Goal: Submit feedback/report problem

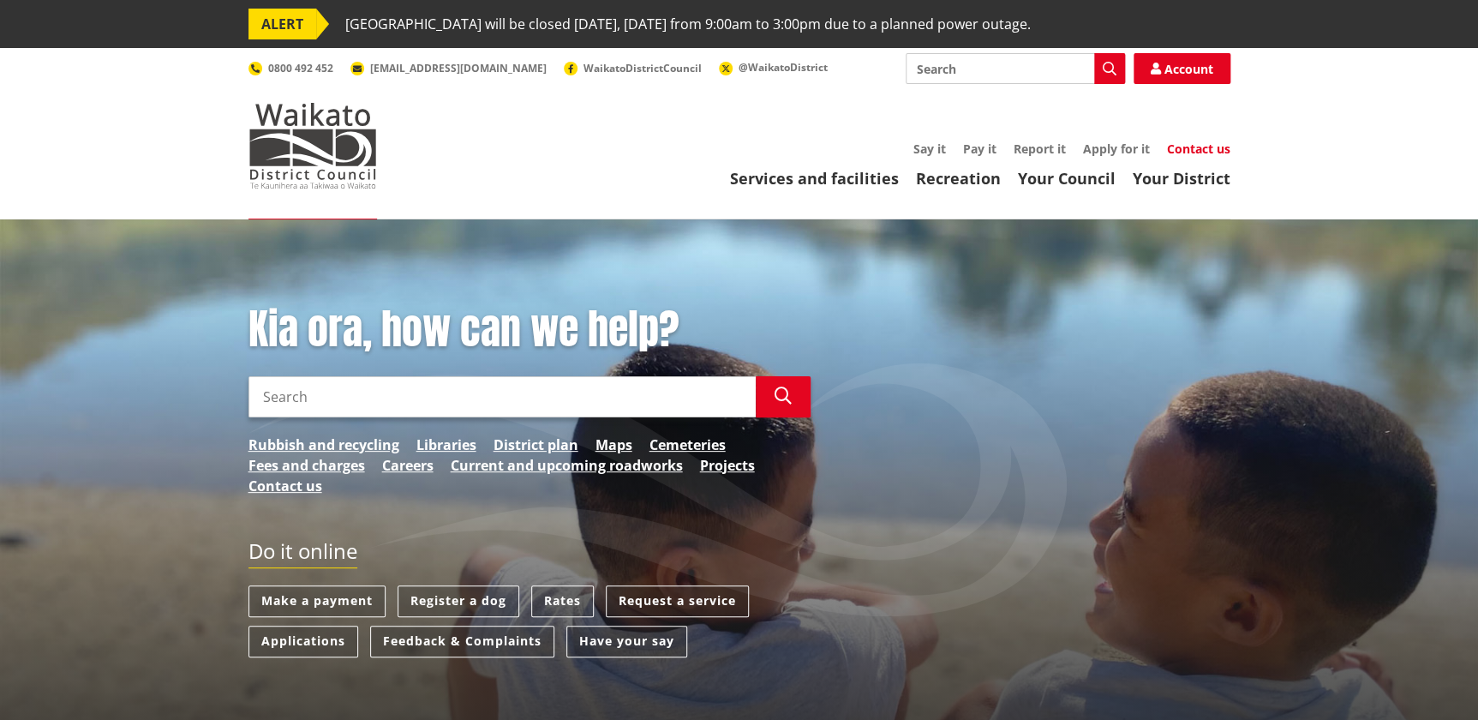
click at [1197, 153] on link "Contact us" at bounding box center [1198, 149] width 63 height 16
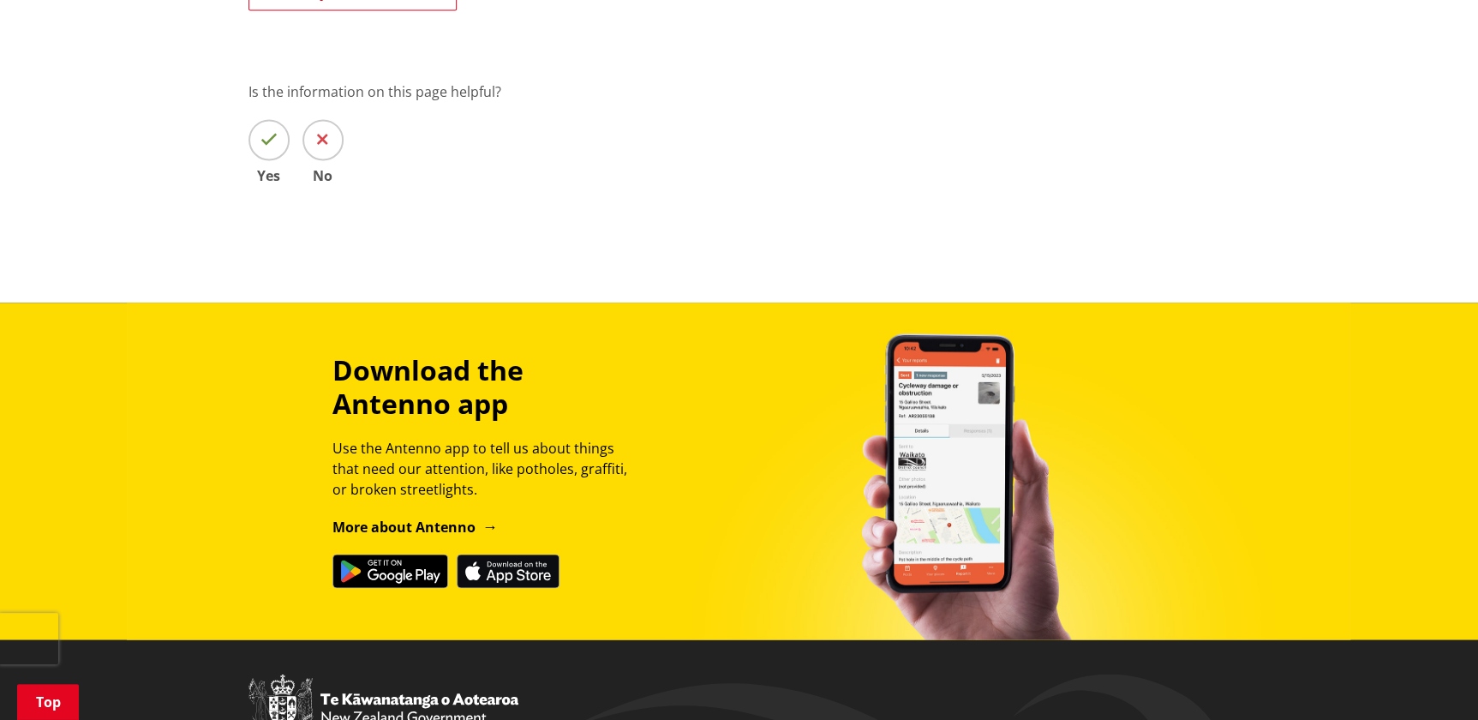
scroll to position [1168, 0]
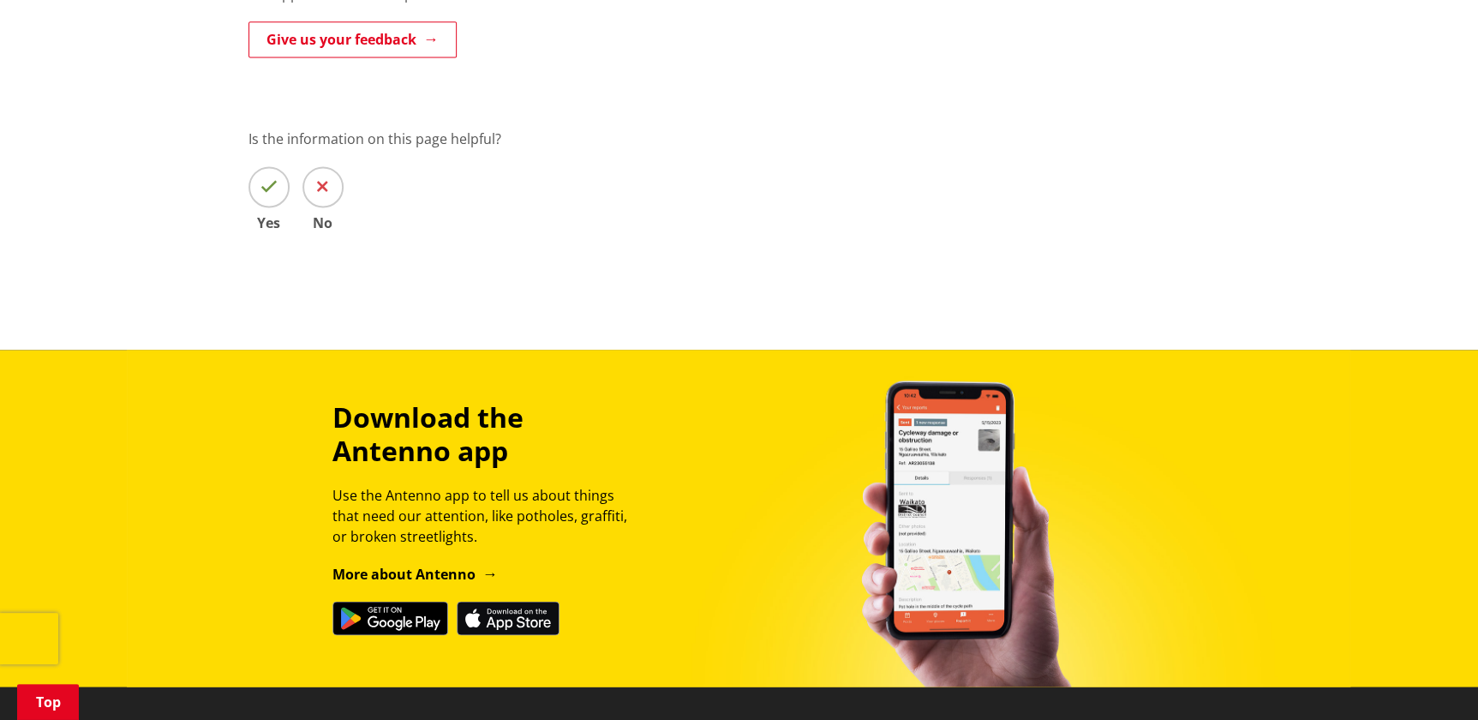
click at [468, 564] on link "More about Antenno" at bounding box center [414, 573] width 165 height 19
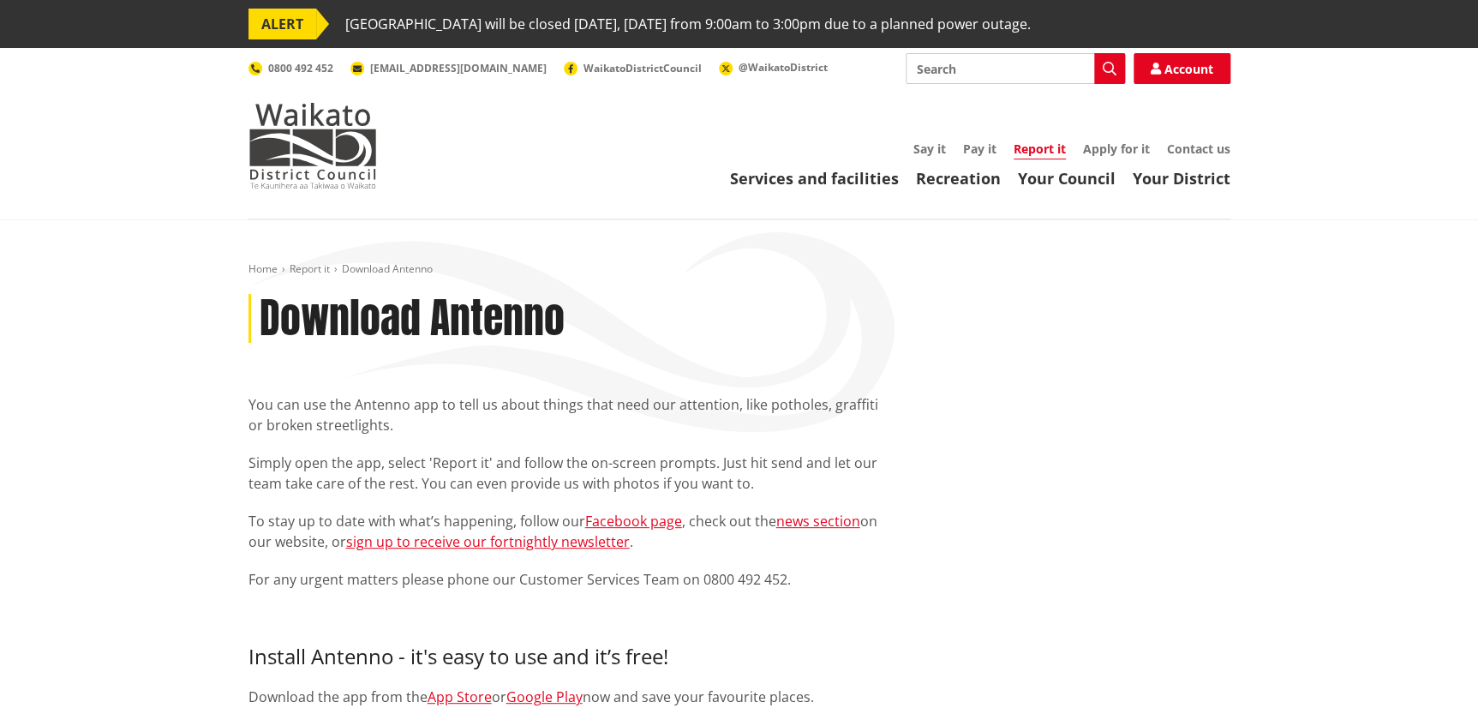
click at [1061, 470] on div "You can use the Antenno app to tell us about things that need our attention, li…" at bounding box center [740, 519] width 1008 height 250
click at [1205, 141] on link "Contact us" at bounding box center [1198, 149] width 63 height 16
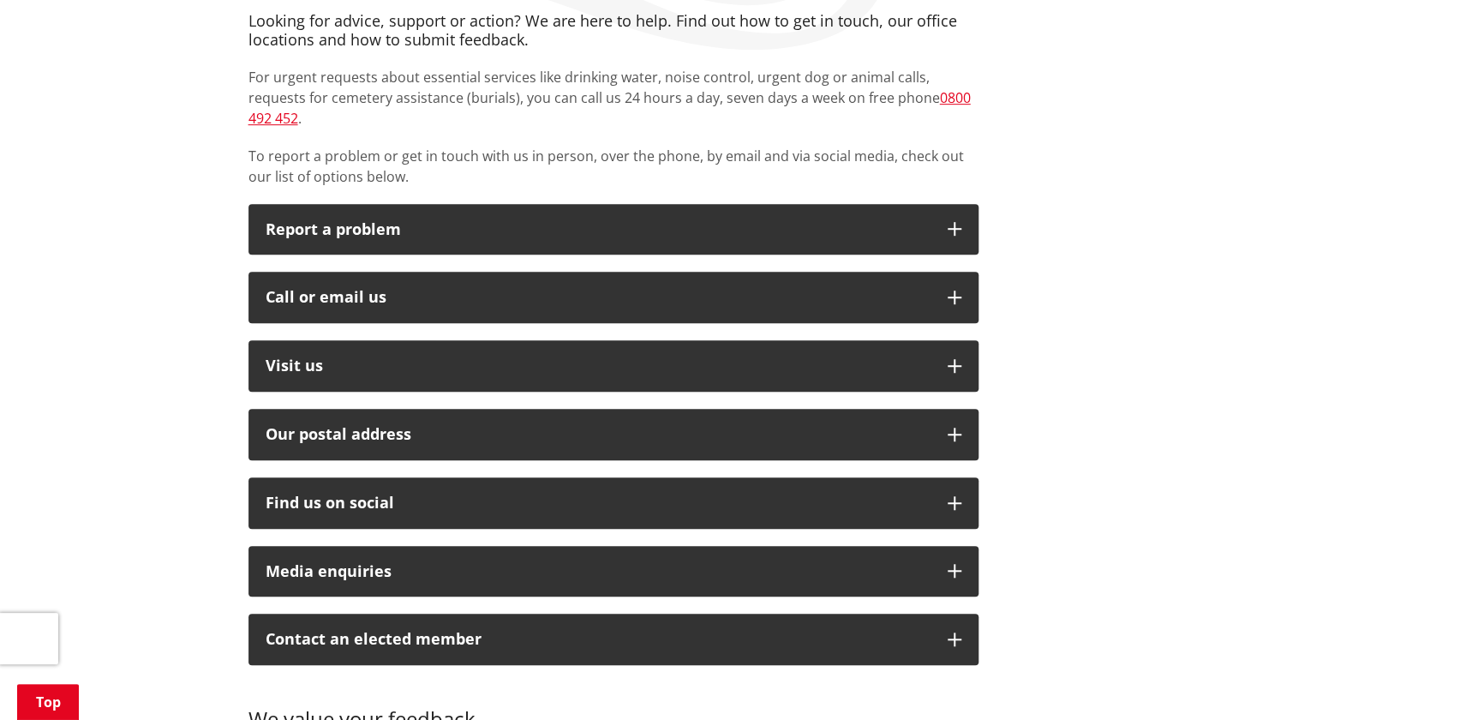
scroll to position [389, 0]
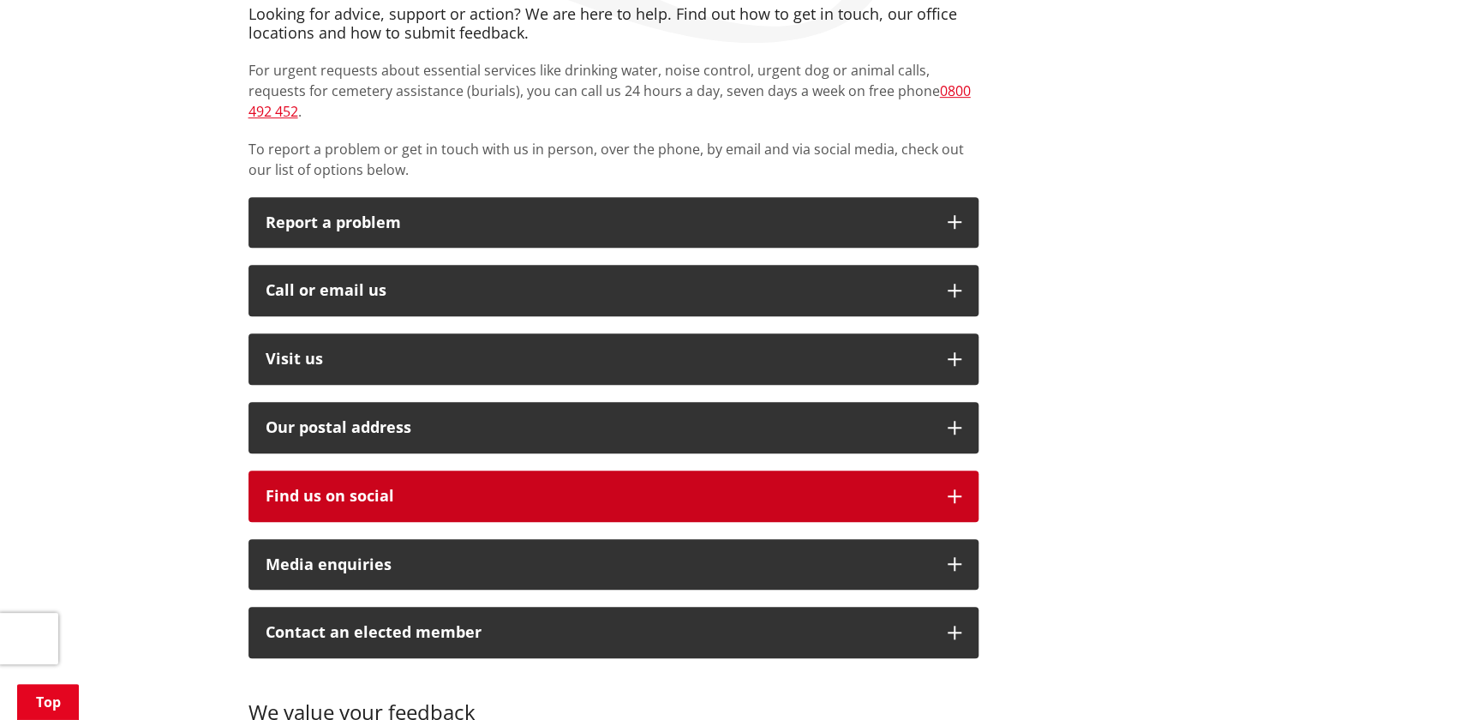
click at [955, 489] on icon "button" at bounding box center [955, 496] width 14 height 14
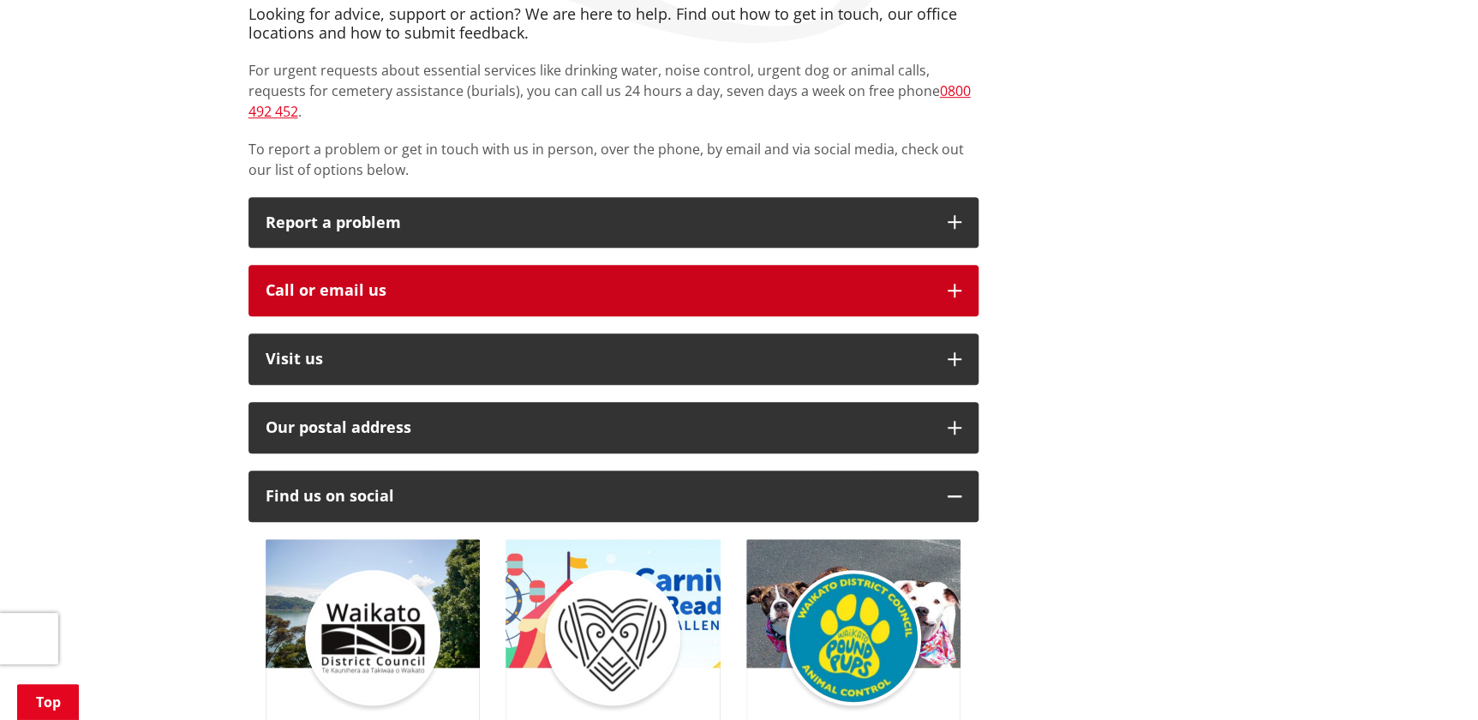
click at [951, 284] on icon "button" at bounding box center [955, 291] width 14 height 14
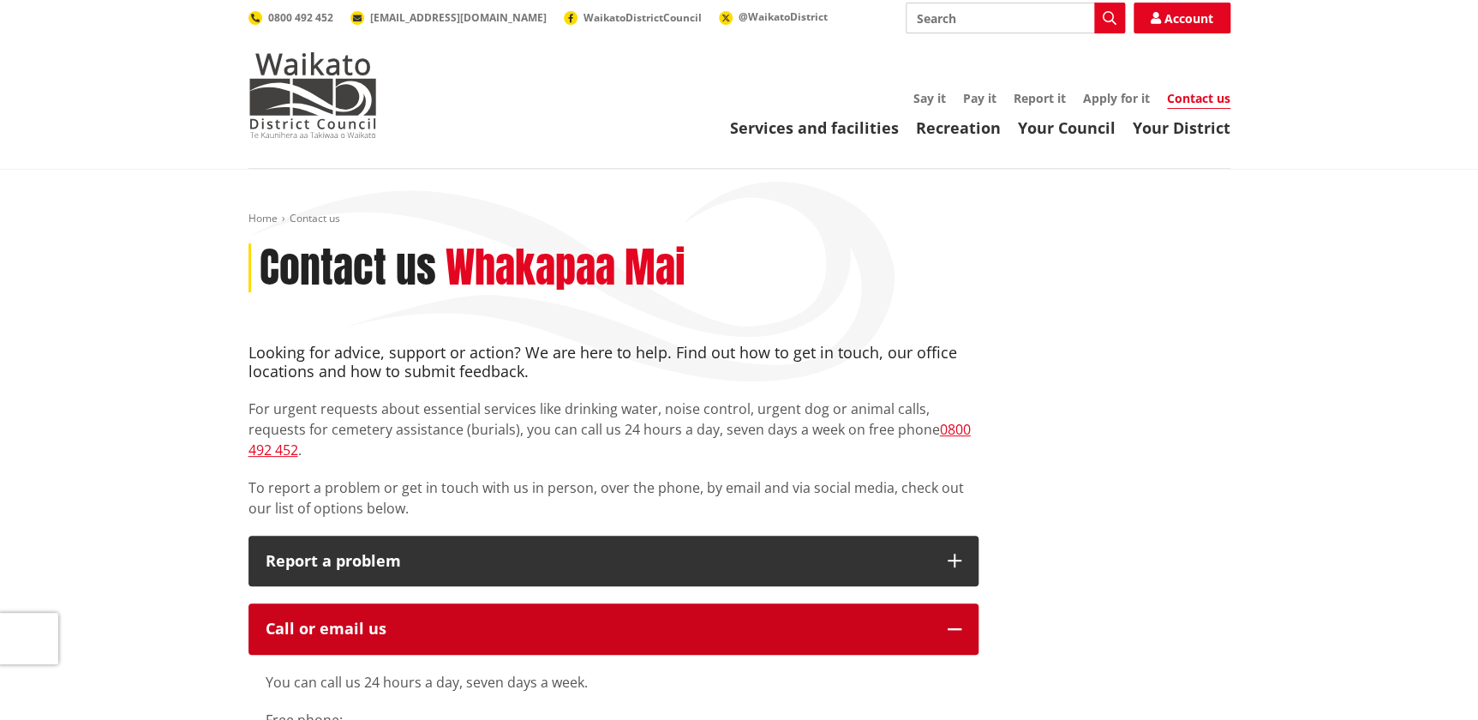
scroll to position [77, 0]
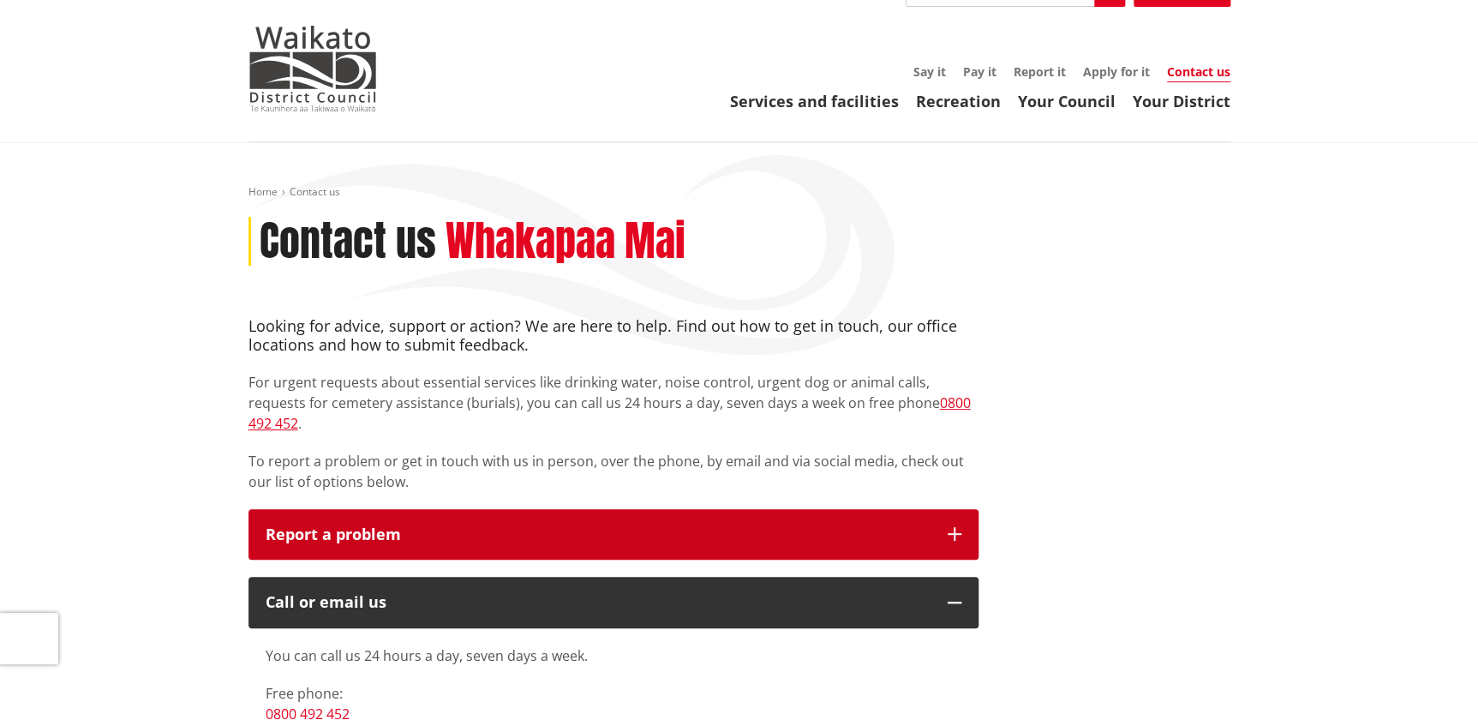
click at [945, 512] on button "Report a problem" at bounding box center [613, 534] width 730 height 51
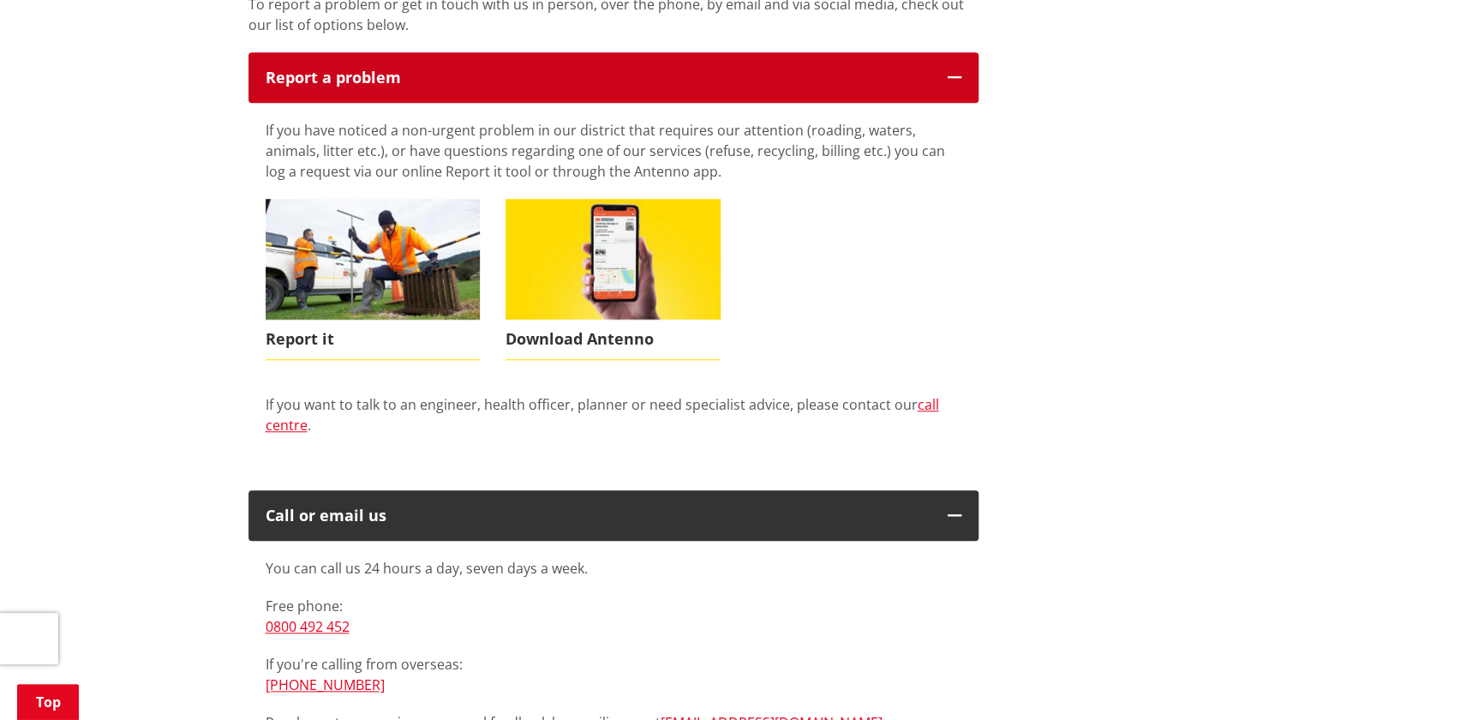
scroll to position [545, 0]
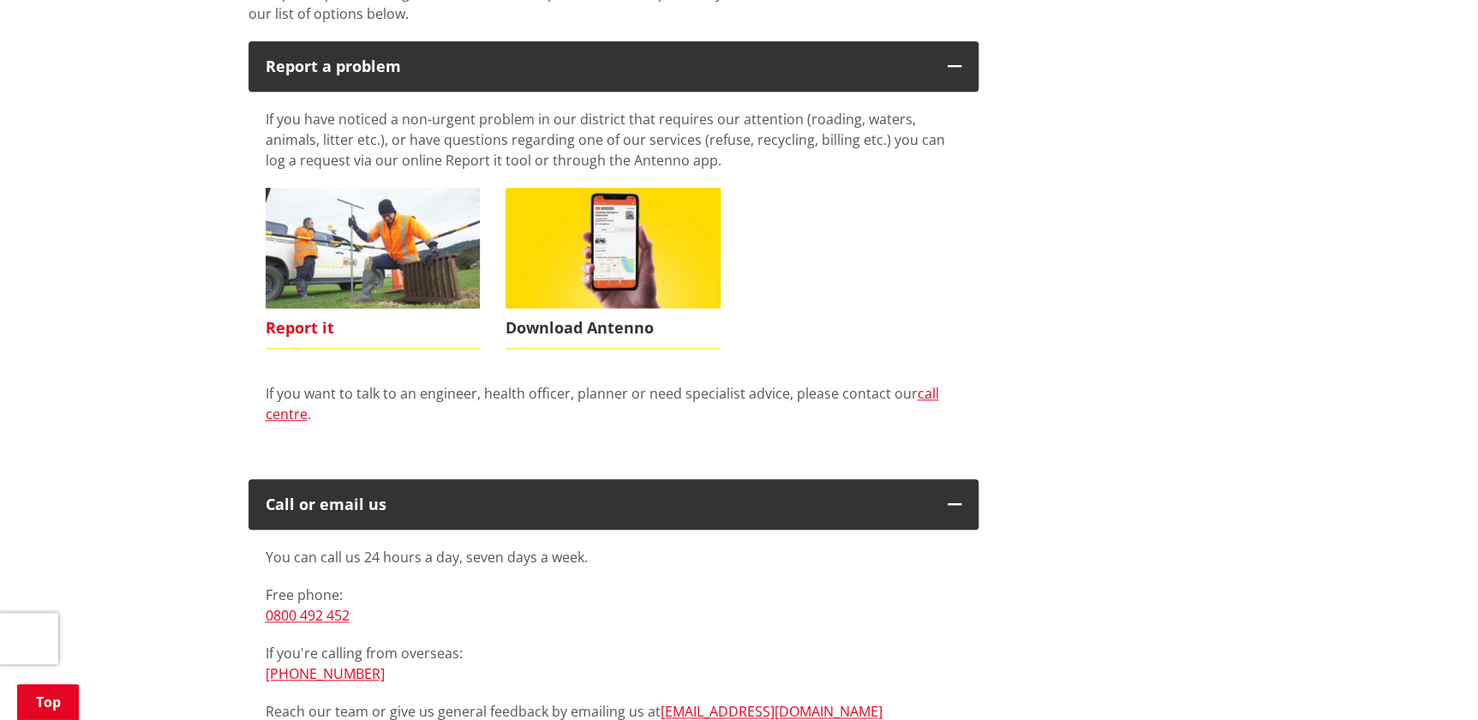
click at [351, 225] on img at bounding box center [373, 248] width 215 height 121
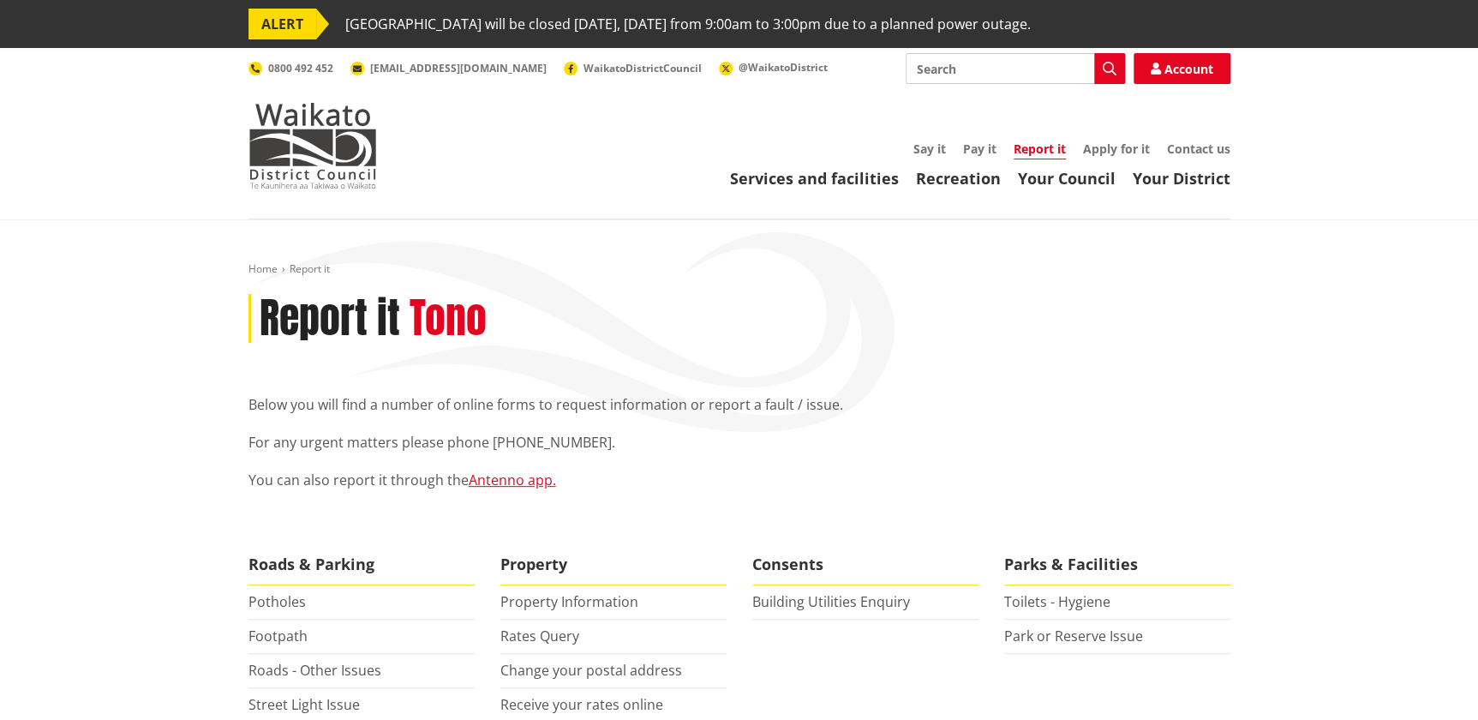
click at [1033, 488] on p "You can also report it through the Antenno app." at bounding box center [739, 480] width 982 height 21
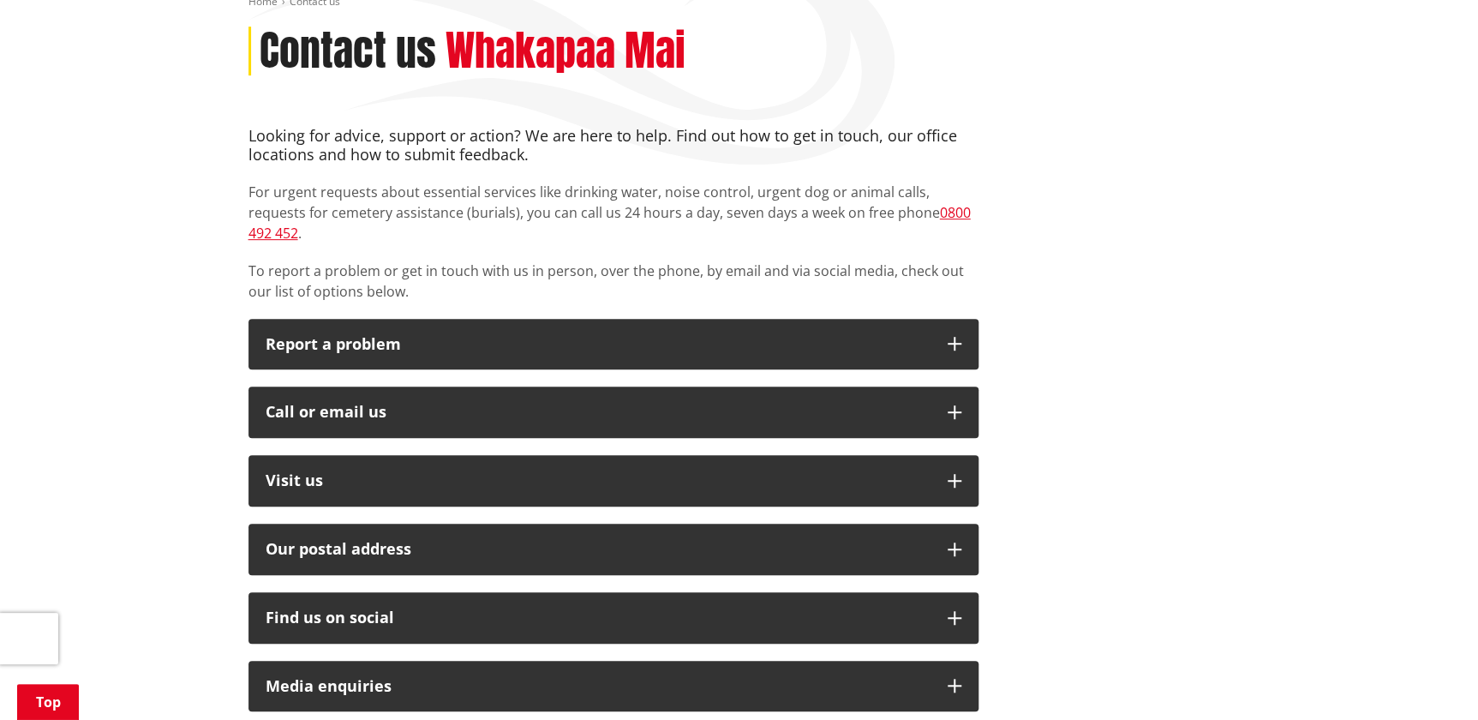
scroll to position [77, 0]
